Goal: Transaction & Acquisition: Purchase product/service

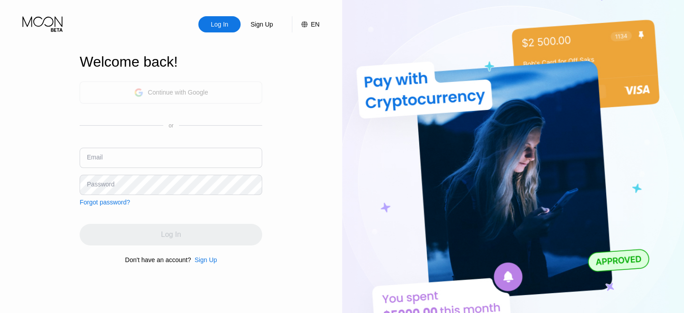
click at [184, 95] on div "Continue with Google" at bounding box center [178, 92] width 60 height 7
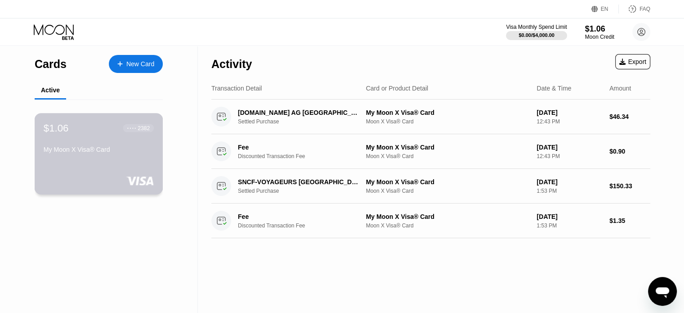
click at [117, 132] on div "$1.06 ● ● ● ● 2382" at bounding box center [99, 128] width 110 height 12
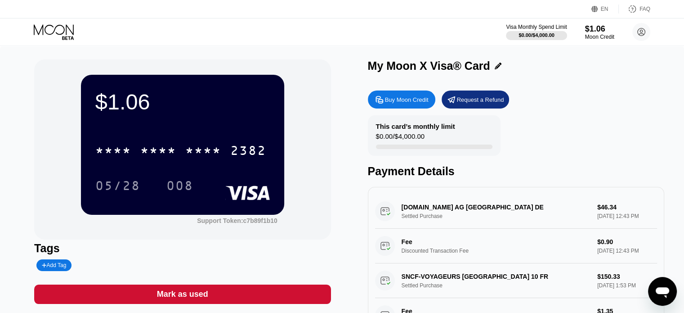
click at [398, 108] on div "Buy Moon Credit" at bounding box center [401, 99] width 67 height 18
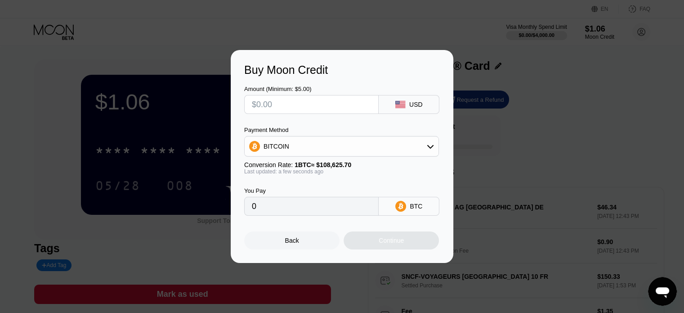
click at [343, 97] on input "text" at bounding box center [311, 104] width 119 height 18
type input "$3"
type input "0.00002762"
type input "$30"
type input "0.00027618"
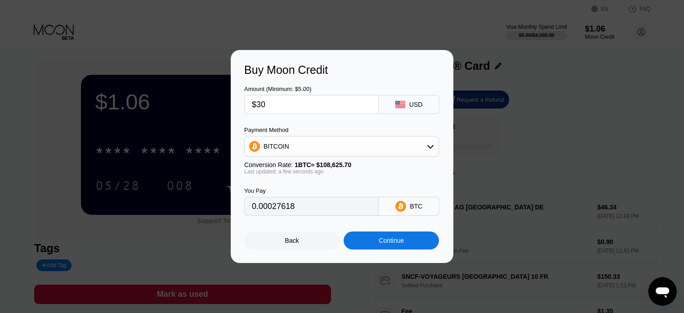
type input "$30"
click at [388, 238] on div "Continue" at bounding box center [391, 240] width 95 height 18
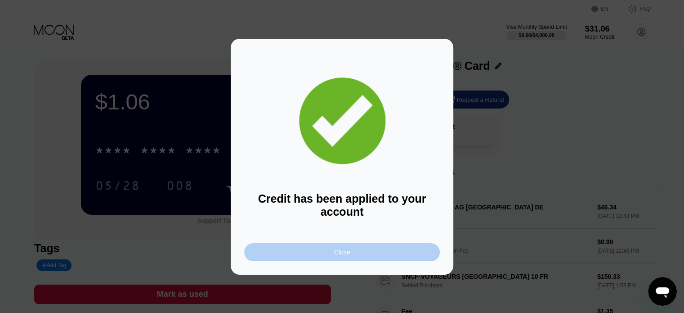
click at [361, 257] on div "Close" at bounding box center [342, 252] width 196 height 18
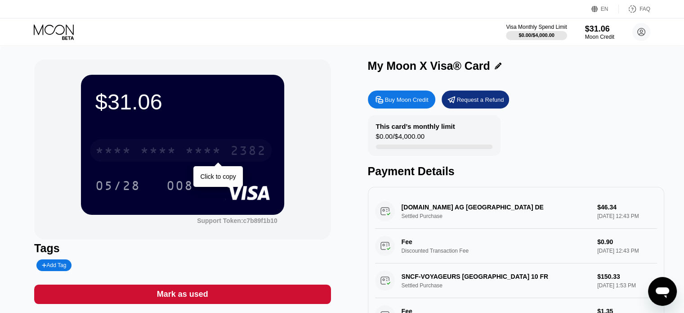
click at [216, 150] on div "* * * *" at bounding box center [203, 151] width 36 height 14
